Goal: Task Accomplishment & Management: Complete application form

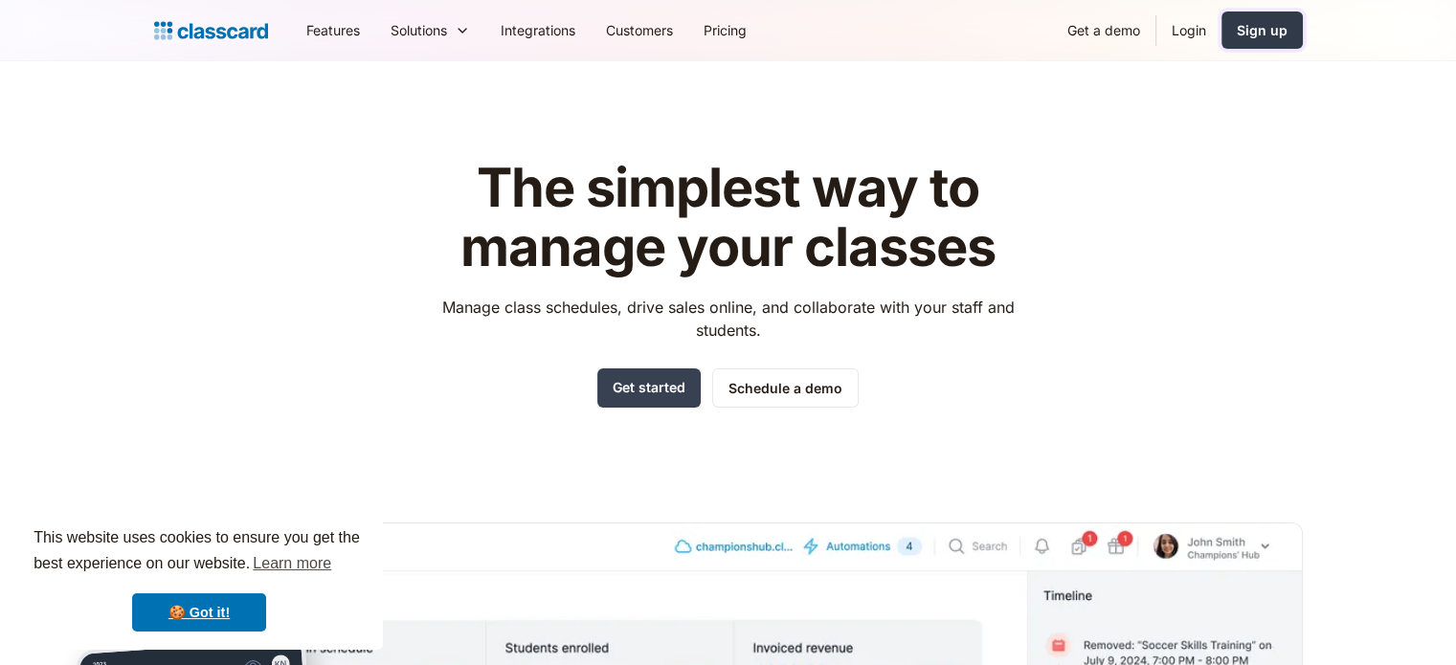
click at [1237, 37] on link "Sign up" at bounding box center [1262, 29] width 81 height 37
click at [1168, 37] on link "Login" at bounding box center [1189, 30] width 65 height 43
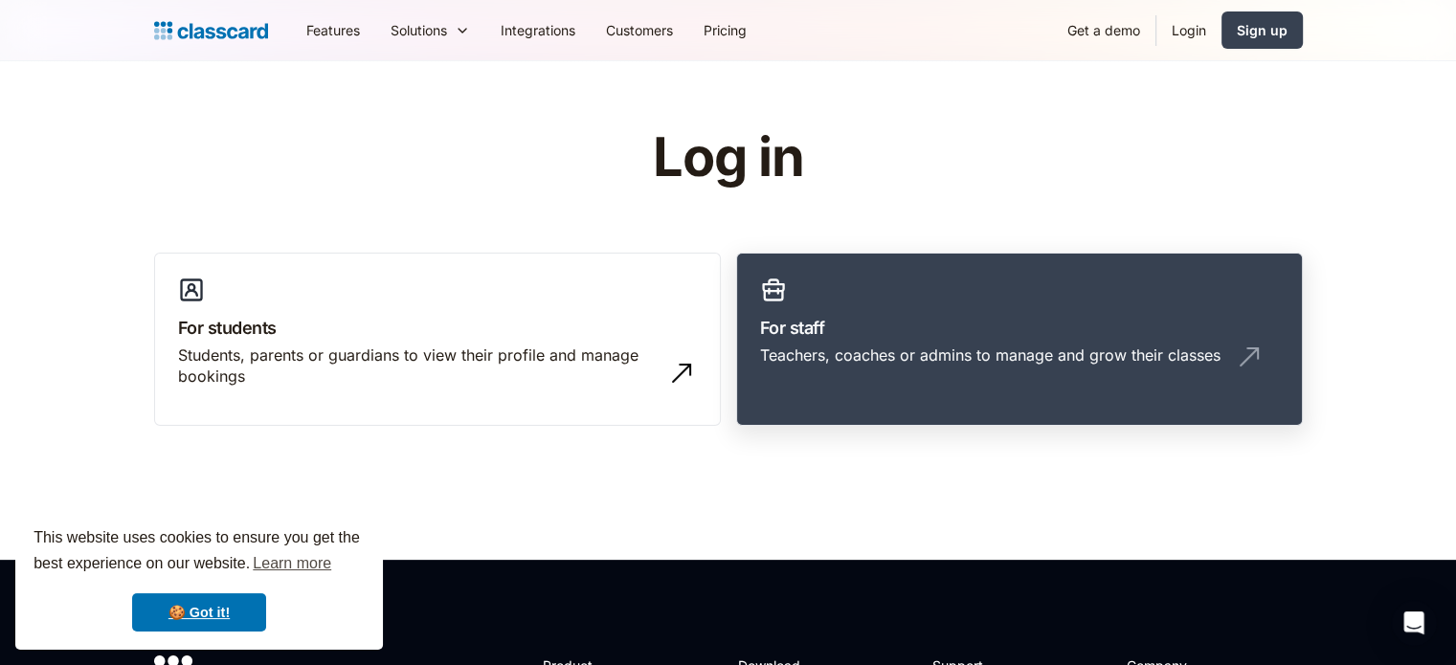
click at [877, 403] on link "For staff Teachers, coaches or admins to manage and grow their classes" at bounding box center [1019, 340] width 567 height 174
